Goal: Find specific page/section: Find specific page/section

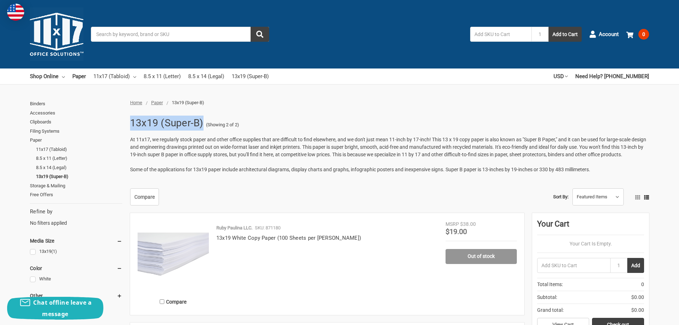
drag, startPoint x: 131, startPoint y: 120, endPoint x: 201, endPoint y: 123, distance: 69.9
click at [201, 123] on h1 "13x19 (Super-B)" at bounding box center [166, 123] width 73 height 19
drag, startPoint x: 198, startPoint y: 123, endPoint x: 215, endPoint y: 111, distance: 20.5
click at [215, 111] on div "Home Paper 13x19 (Super-B) 13x19 (Super-B) (Showing 2 of 2) At 11x17, we regula…" at bounding box center [339, 261] width 679 height 325
drag, startPoint x: 131, startPoint y: 124, endPoint x: 203, endPoint y: 129, distance: 71.4
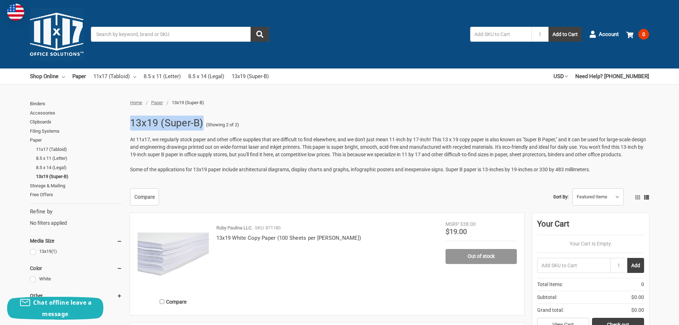
click at [203, 129] on h1 "13x19 (Super-B)" at bounding box center [166, 123] width 73 height 19
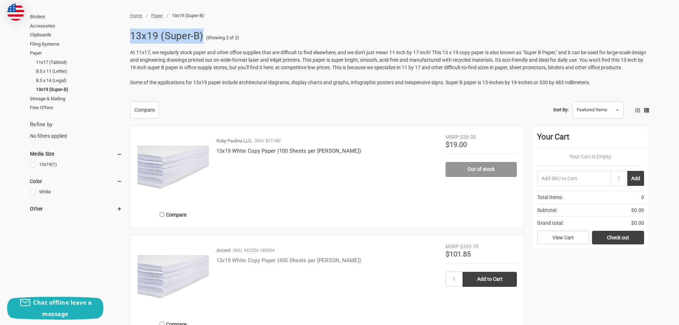
scroll to position [107, 0]
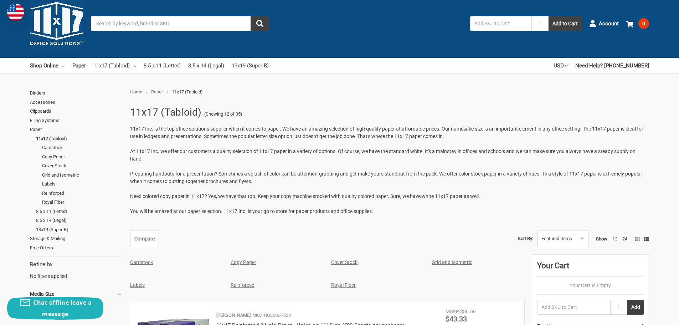
scroll to position [143, 0]
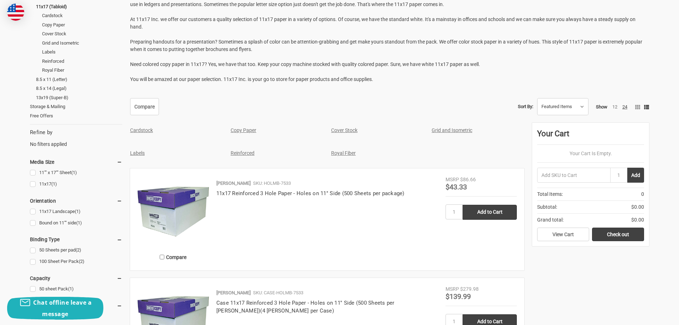
click at [242, 131] on link "Copy Paper" at bounding box center [244, 130] width 26 height 6
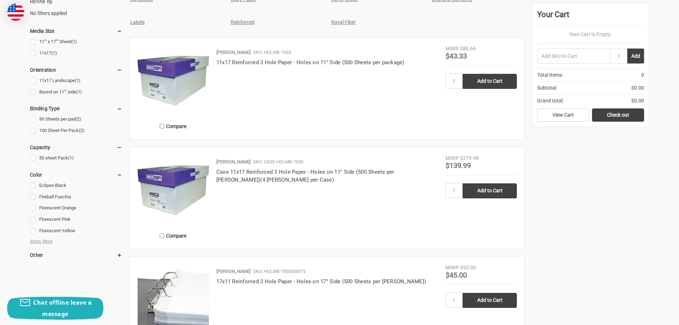
scroll to position [249, 0]
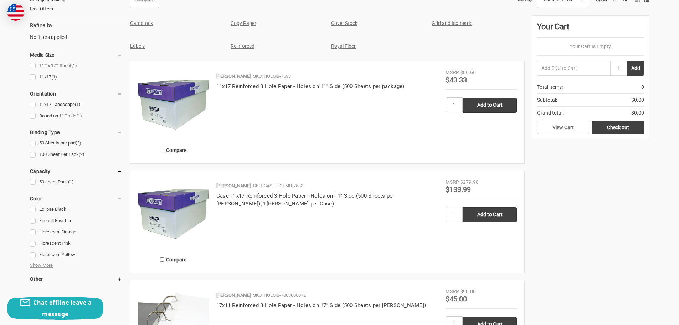
click at [32, 67] on link "11"" x 17"" Sheet (1)" at bounding box center [76, 66] width 92 height 10
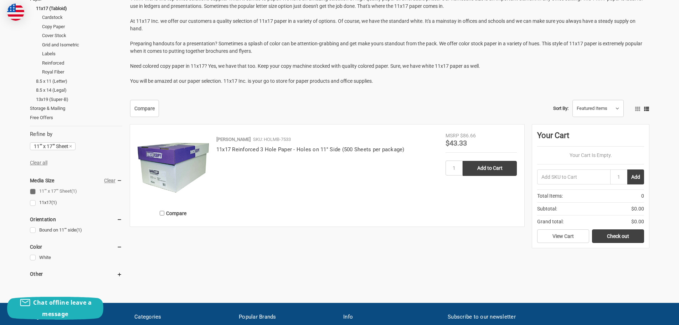
scroll to position [143, 0]
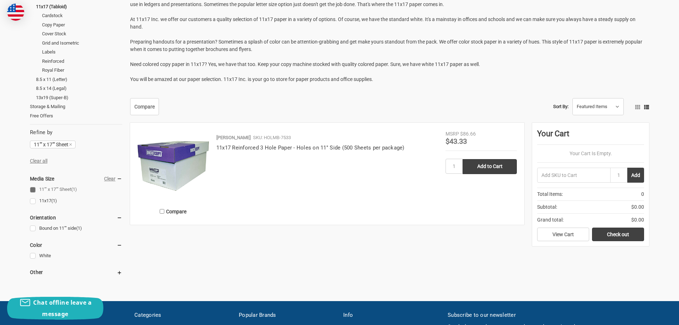
click at [34, 201] on link "11x17 (1)" at bounding box center [76, 201] width 92 height 10
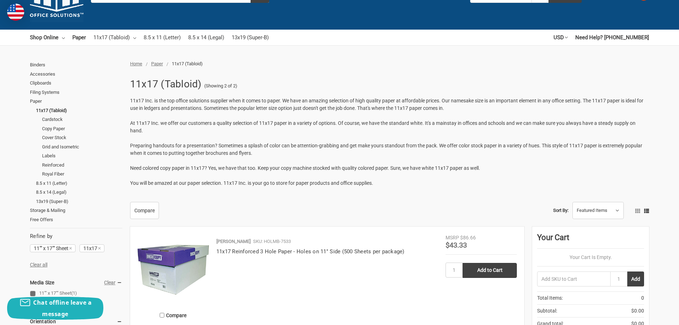
scroll to position [36, 0]
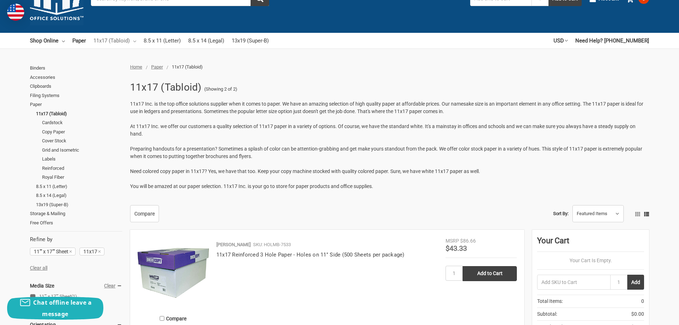
click at [133, 41] on link "11x17 (Tabloid)" at bounding box center [114, 41] width 43 height 16
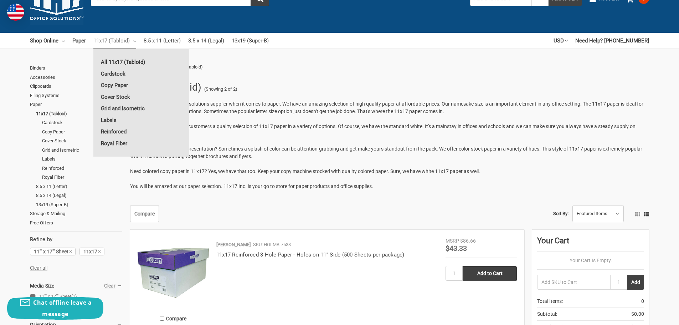
click at [125, 61] on link "All 11x17 (Tabloid)" at bounding box center [141, 61] width 96 height 11
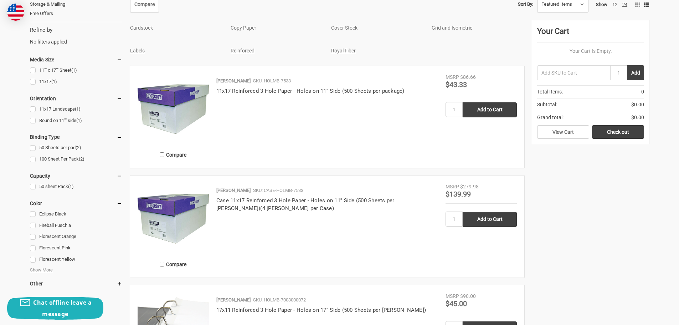
scroll to position [249, 0]
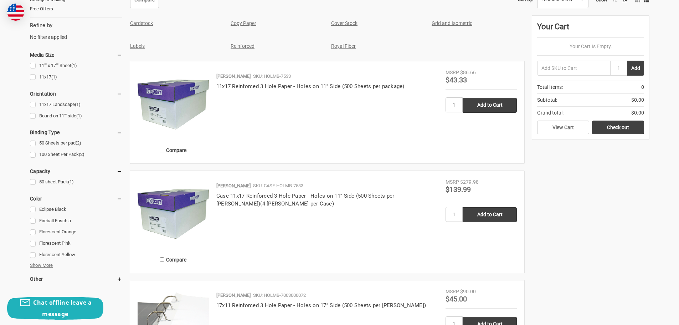
click at [46, 263] on span "Show More" at bounding box center [41, 265] width 23 height 7
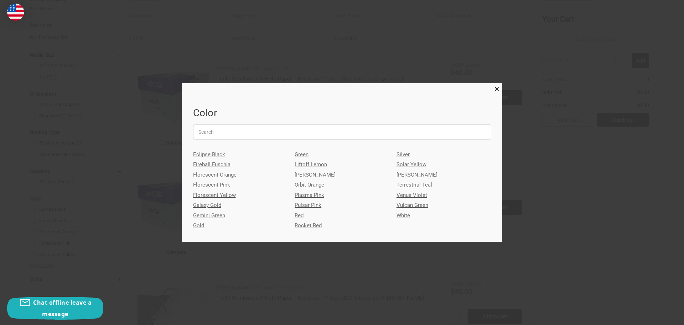
click at [404, 216] on link "White" at bounding box center [444, 215] width 95 height 10
